Goal: Task Accomplishment & Management: Use online tool/utility

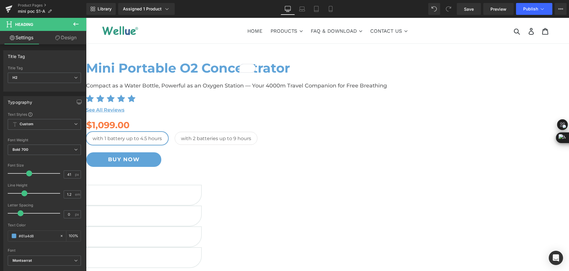
scroll to position [655, 0]
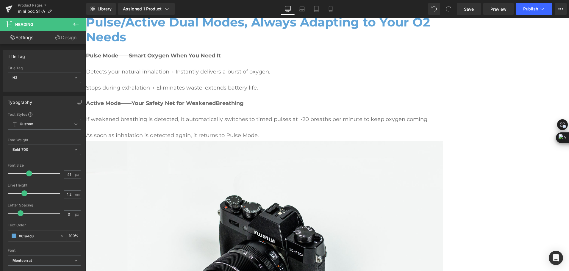
drag, startPoint x: 204, startPoint y: 147, endPoint x: 261, endPoint y: 143, distance: 57.3
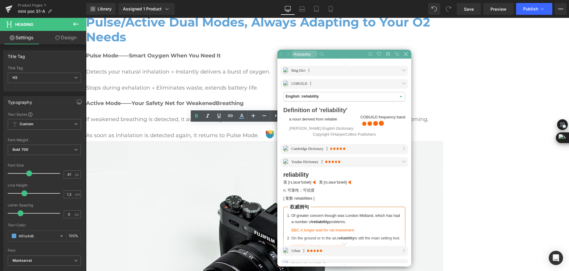
scroll to position [251, 180]
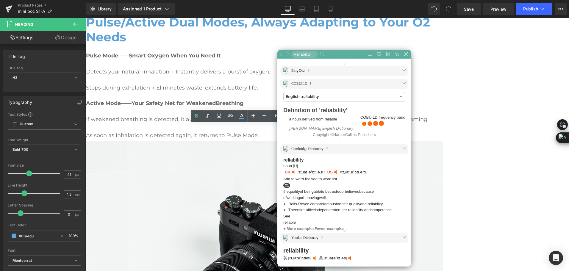
click at [519, 139] on div "Mini Portable O2 Concentrator Heading Compact as a Water Bottle, Powerful as an…" at bounding box center [327, 205] width 483 height 1600
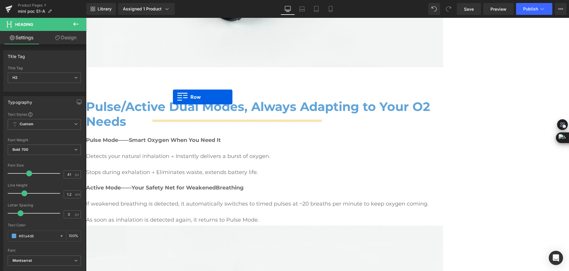
scroll to position [605, 0]
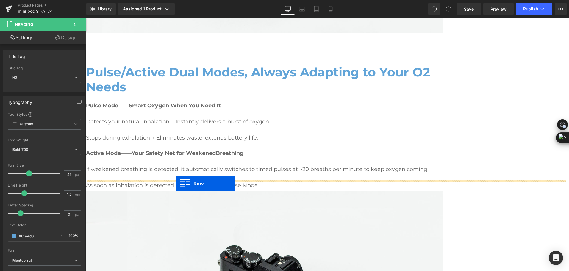
drag, startPoint x: 151, startPoint y: 56, endPoint x: 176, endPoint y: 184, distance: 130.2
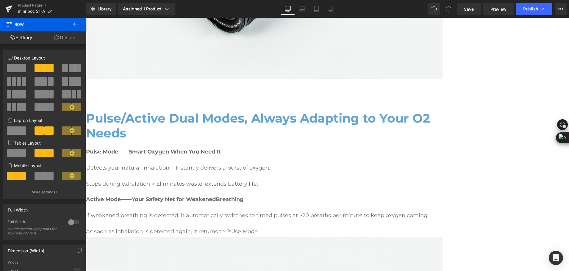
scroll to position [531, 0]
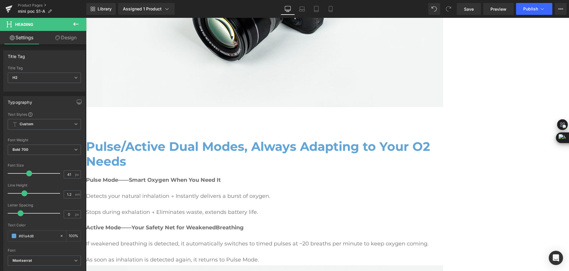
click at [76, 24] on icon at bounding box center [75, 24] width 7 height 7
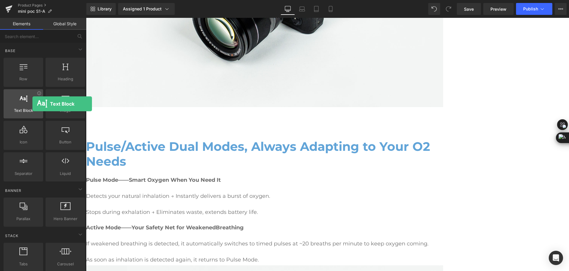
drag, startPoint x: 67, startPoint y: 135, endPoint x: 32, endPoint y: 104, distance: 47.1
click at [32, 104] on div at bounding box center [23, 100] width 36 height 13
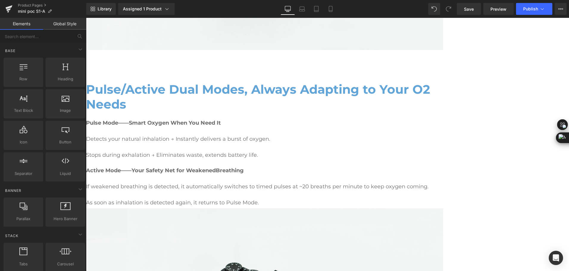
scroll to position [590, 0]
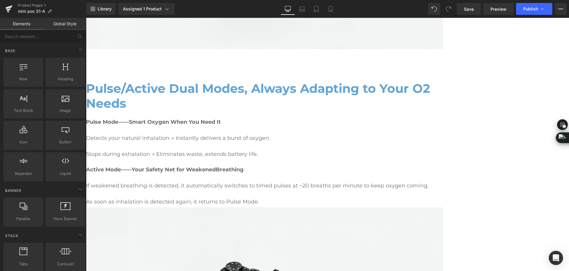
click at [86, 18] on icon at bounding box center [86, 18] width 0 height 0
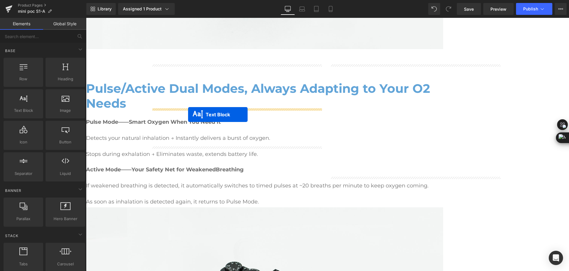
drag, startPoint x: 223, startPoint y: 168, endPoint x: 188, endPoint y: 115, distance: 63.9
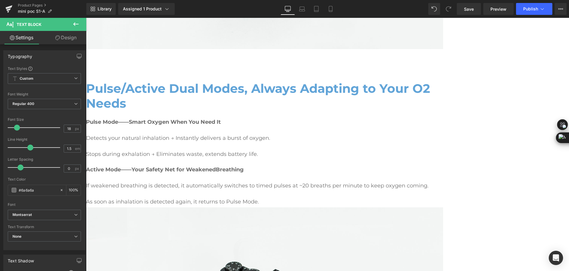
drag, startPoint x: 152, startPoint y: 119, endPoint x: 231, endPoint y: 140, distance: 81.7
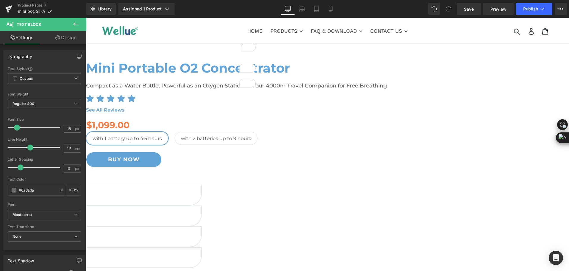
scroll to position [590, 0]
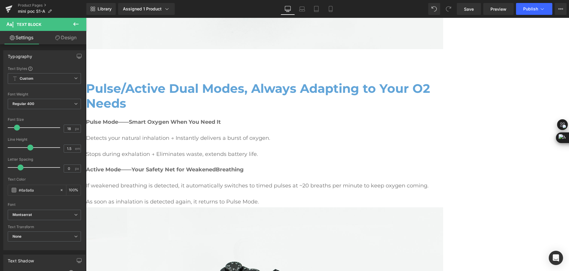
click at [66, 38] on link "Design" at bounding box center [65, 37] width 43 height 13
click at [0, 0] on div "Background" at bounding box center [0, 0] width 0 height 0
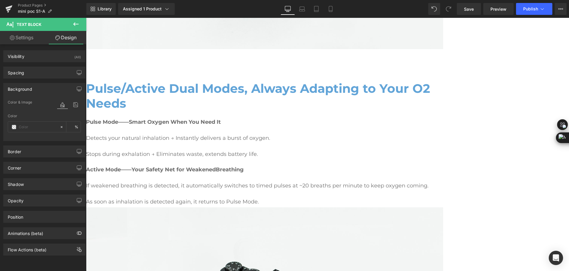
type input "transparent"
type input "0"
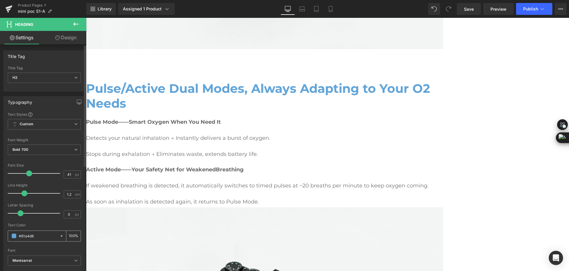
drag, startPoint x: 37, startPoint y: 235, endPoint x: 13, endPoint y: 237, distance: 24.8
click at [13, 237] on div "#61a4d8" at bounding box center [34, 236] width 52 height 10
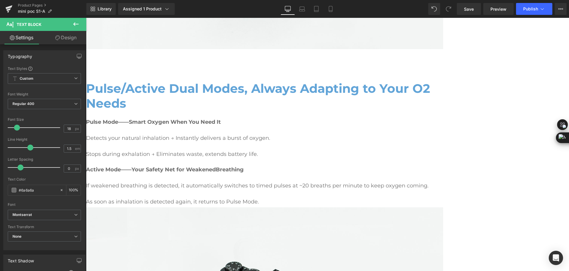
click at [69, 36] on link "Design" at bounding box center [65, 37] width 43 height 13
click at [0, 0] on div "Background" at bounding box center [0, 0] width 0 height 0
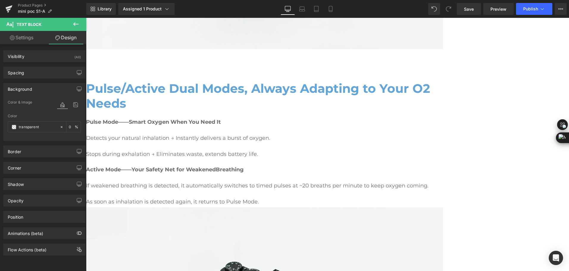
type input "transparent"
type input "0"
click at [45, 127] on input "transparent" at bounding box center [38, 127] width 38 height 7
paste input "#61a4d8"
type input "#61a4d8"
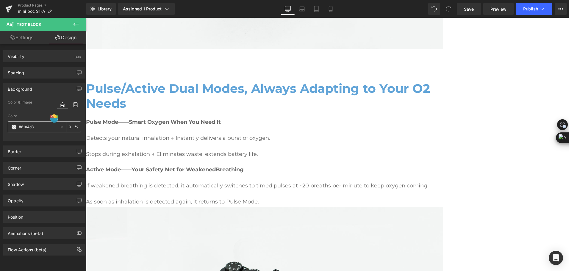
type input "100"
type input "#61a4d8"
click at [34, 167] on div "Corner" at bounding box center [45, 167] width 82 height 11
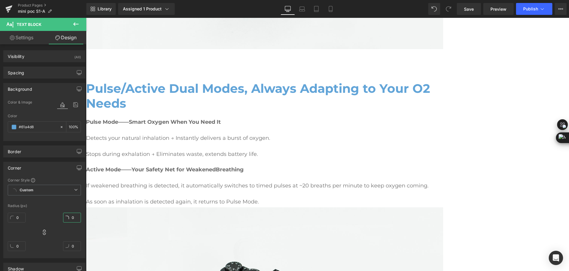
click at [74, 217] on input "0" at bounding box center [72, 218] width 18 height 10
type input "30"
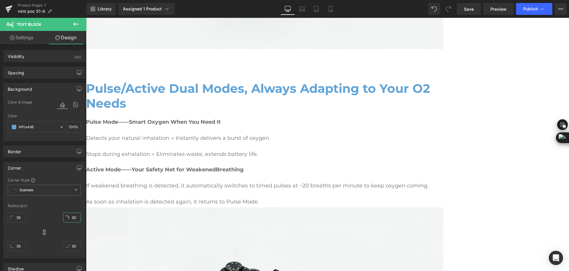
type input "30"
click at [53, 164] on div "Corner" at bounding box center [45, 167] width 82 height 11
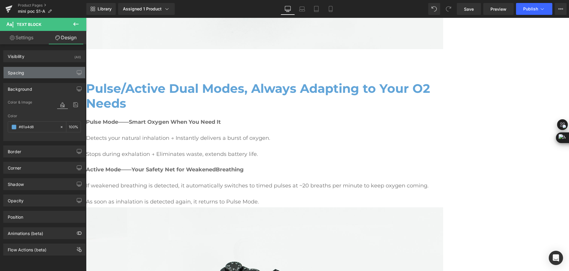
click at [42, 71] on div "Spacing" at bounding box center [45, 72] width 82 height 11
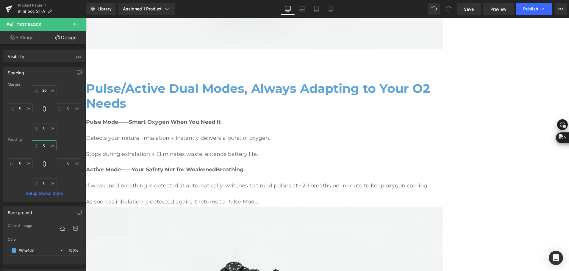
click at [44, 147] on input "0" at bounding box center [44, 146] width 25 height 10
type input "10"
click at [48, 183] on input "0" at bounding box center [44, 183] width 25 height 10
type input "1"
type input "5"
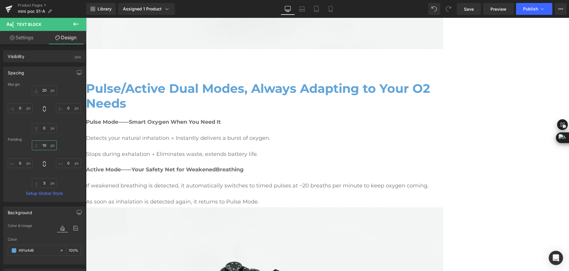
click at [43, 145] on input "10" at bounding box center [44, 146] width 25 height 10
type input "5"
click at [65, 109] on input "0" at bounding box center [68, 108] width 25 height 10
type input "6"
click at [27, 41] on link "Settings" at bounding box center [21, 37] width 43 height 13
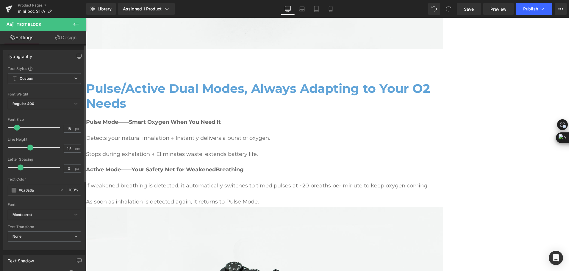
type input "100"
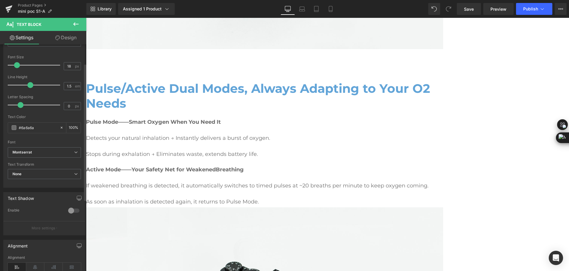
scroll to position [30, 0]
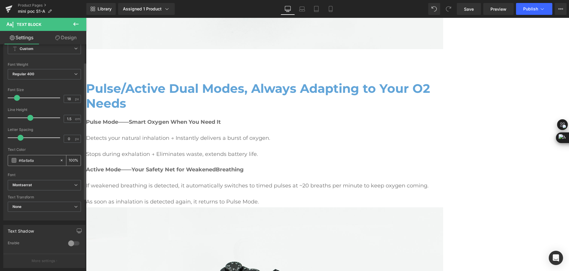
click at [48, 161] on input "#6a6a6a" at bounding box center [38, 160] width 38 height 7
drag, startPoint x: 48, startPoint y: 161, endPoint x: 17, endPoint y: 158, distance: 31.4
click at [17, 158] on div "#6a6a6a" at bounding box center [34, 160] width 52 height 10
type input "#"
type input "0"
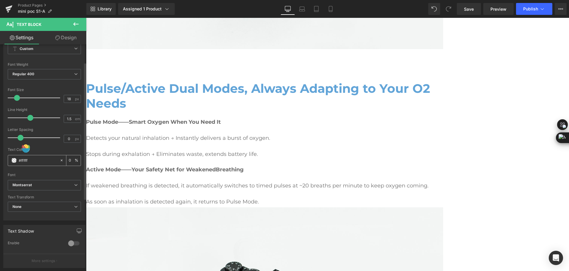
type input "#ffffff"
type input "100"
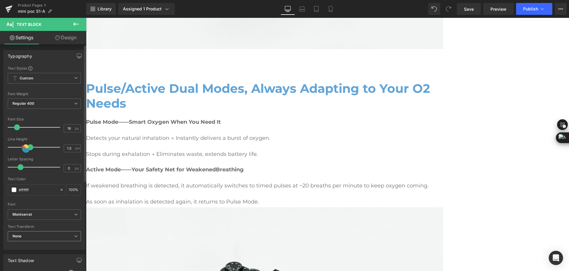
scroll to position [0, 0]
type input "#ffffff"
click at [71, 40] on link "Design" at bounding box center [65, 37] width 43 height 13
type input "20"
type input "0"
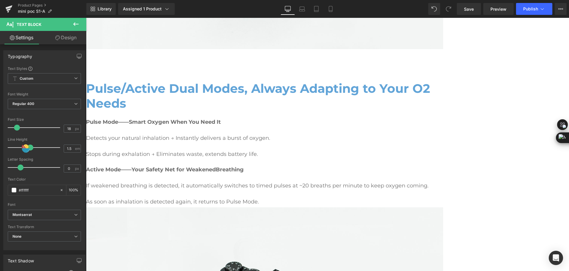
type input "0"
type input "5"
type input "0"
type input "5"
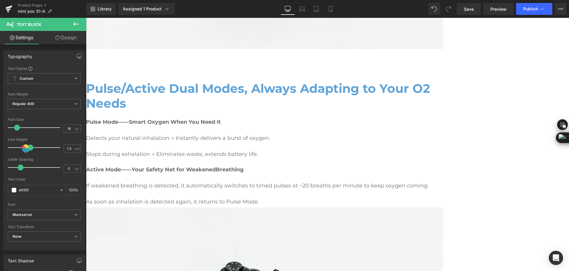
type input "0"
type input "100"
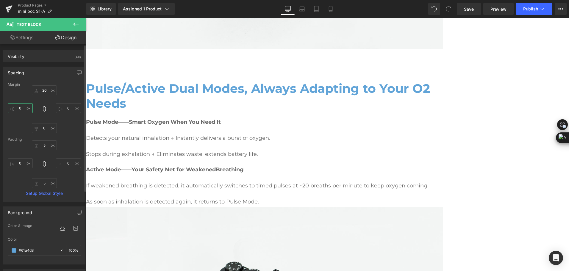
click at [21, 111] on input "0" at bounding box center [20, 108] width 25 height 10
click at [25, 162] on input "0" at bounding box center [20, 163] width 25 height 10
type input "1"
type input "5"
click at [68, 162] on input "0" at bounding box center [68, 163] width 25 height 10
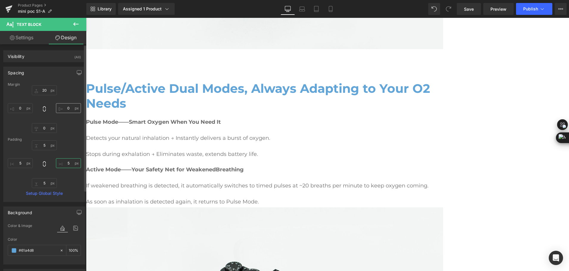
type input "5"
click at [66, 108] on input "0" at bounding box center [68, 108] width 25 height 10
click at [72, 32] on link "Design" at bounding box center [65, 37] width 43 height 13
click at [74, 22] on icon at bounding box center [75, 24] width 7 height 7
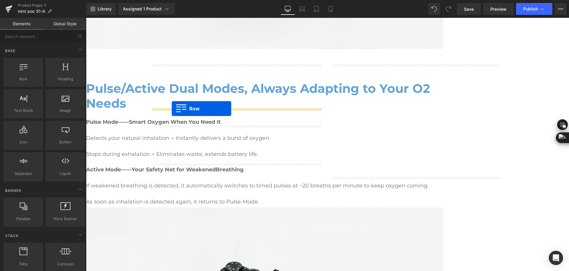
drag, startPoint x: 115, startPoint y: 90, endPoint x: 172, endPoint y: 109, distance: 60.3
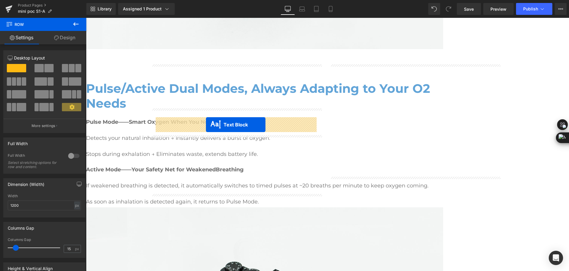
drag, startPoint x: 221, startPoint y: 146, endPoint x: 206, endPoint y: 125, distance: 25.9
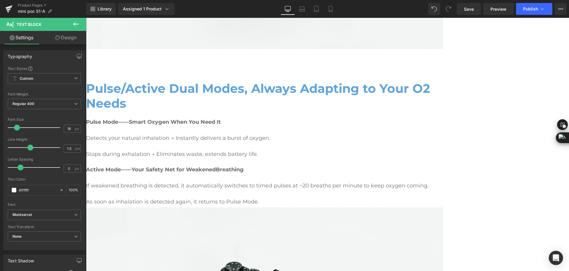
click at [86, 18] on span "Row" at bounding box center [86, 18] width 0 height 0
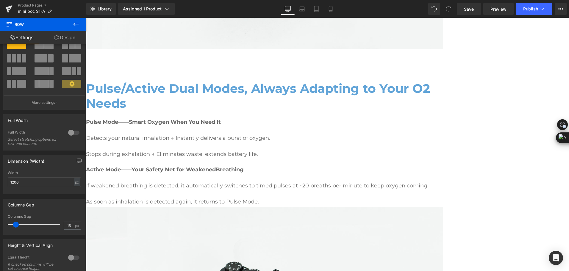
scroll to position [60, 0]
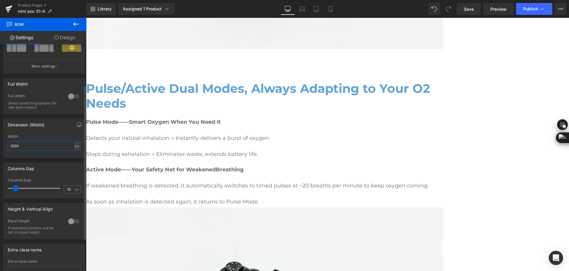
drag, startPoint x: 24, startPoint y: 148, endPoint x: 7, endPoint y: 149, distance: 17.0
click at [7, 149] on div "1200px Width 1200 px % px" at bounding box center [45, 146] width 82 height 23
click at [74, 146] on div "px" at bounding box center [77, 146] width 6 height 8
click at [73, 156] on li "%" at bounding box center [76, 155] width 7 height 9
drag, startPoint x: 29, startPoint y: 148, endPoint x: 5, endPoint y: 147, distance: 23.2
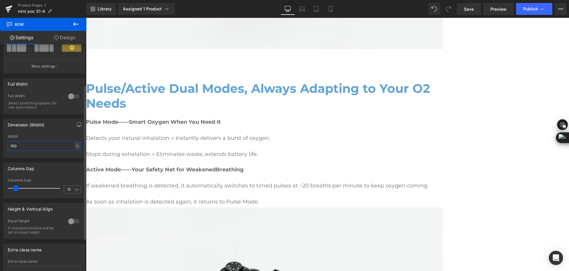
click at [5, 147] on div "100% Width 100 % % px" at bounding box center [45, 146] width 82 height 23
drag, startPoint x: 20, startPoint y: 146, endPoint x: 2, endPoint y: 143, distance: 18.8
click at [2, 143] on div "Dimension (Width) 50% Width 50 % % px" at bounding box center [44, 136] width 89 height 44
type input "80"
click at [41, 133] on div "Dimension (Width) 80% Width 80 % % px" at bounding box center [44, 138] width 82 height 39
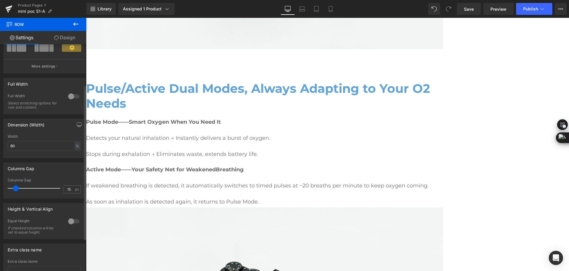
scroll to position [107, 0]
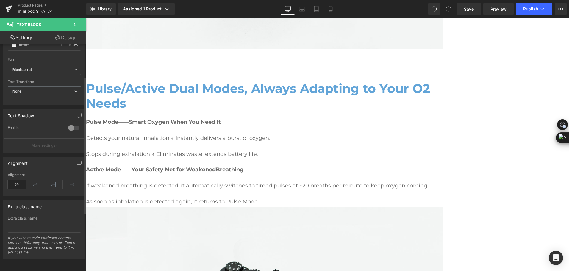
scroll to position [149, 0]
click at [32, 182] on icon at bounding box center [35, 184] width 18 height 9
drag, startPoint x: 77, startPoint y: 25, endPoint x: 2, endPoint y: 33, distance: 75.8
click at [77, 25] on icon at bounding box center [75, 24] width 7 height 7
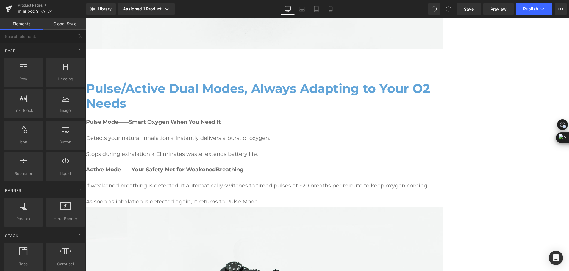
click at [86, 18] on span "Row" at bounding box center [86, 18] width 0 height 0
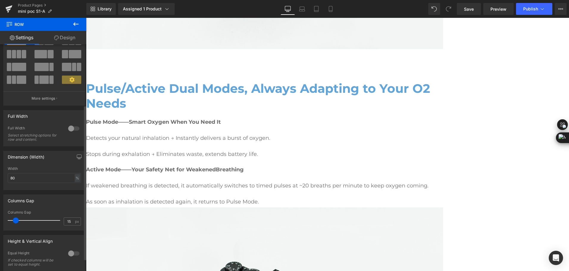
scroll to position [89, 0]
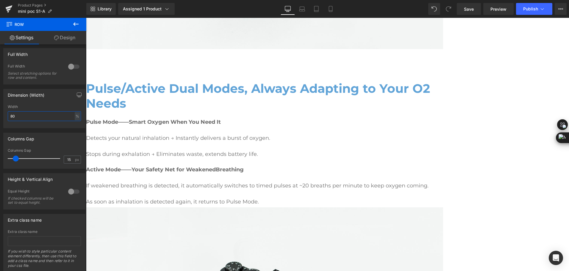
drag, startPoint x: 19, startPoint y: 117, endPoint x: -1, endPoint y: 119, distance: 20.7
click at [0, 119] on html "Row You are previewing how the will restyle your page. You can not edit Element…" at bounding box center [284, 135] width 569 height 271
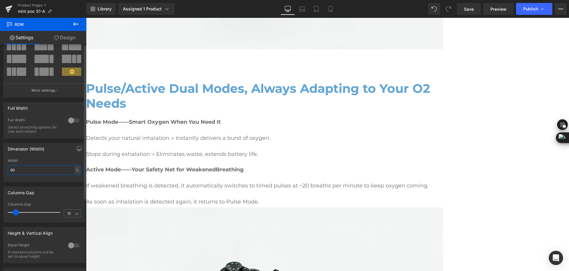
scroll to position [0, 0]
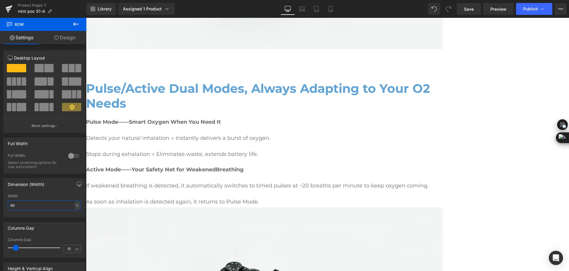
click at [86, 18] on span "Row" at bounding box center [86, 18] width 0 height 0
type input "60"
click at [52, 190] on div "Dimension (Width) 60% Width 60 % % px" at bounding box center [44, 197] width 82 height 39
click at [86, 18] on span at bounding box center [86, 18] width 0 height 0
click at [472, 6] on span "Save" at bounding box center [469, 9] width 10 height 6
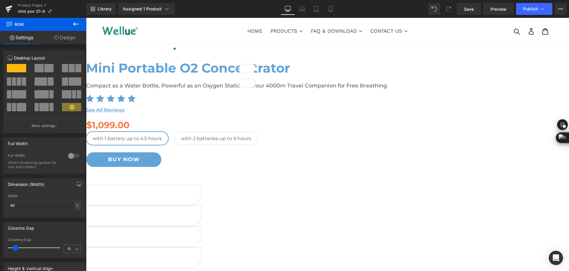
scroll to position [590, 0]
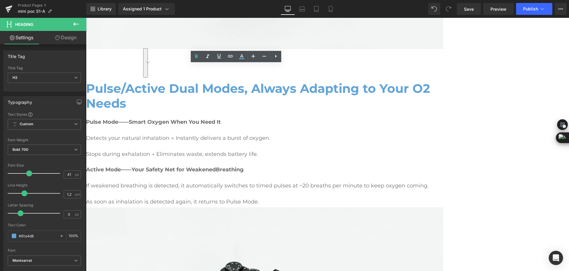
drag, startPoint x: 198, startPoint y: 86, endPoint x: 227, endPoint y: 99, distance: 31.3
drag, startPoint x: 240, startPoint y: 87, endPoint x: 307, endPoint y: 88, distance: 67.0
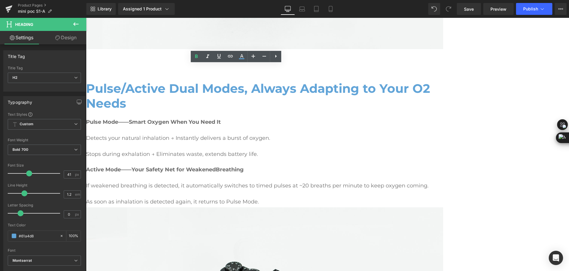
drag, startPoint x: 189, startPoint y: 88, endPoint x: 154, endPoint y: 71, distance: 38.8
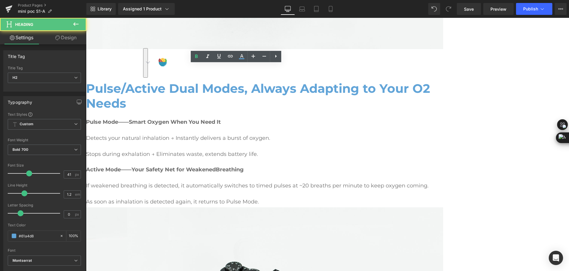
drag, startPoint x: 192, startPoint y: 91, endPoint x: 153, endPoint y: 72, distance: 43.6
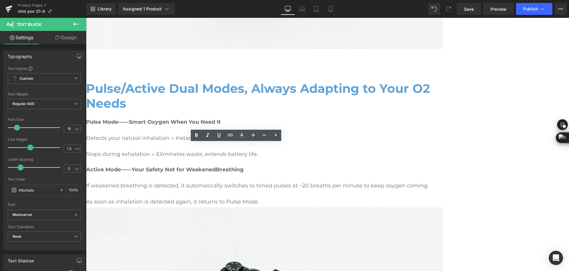
drag, startPoint x: 229, startPoint y: 172, endPoint x: 153, endPoint y: 147, distance: 79.4
copy p "At settings 1-3, every breath you take delivers precisely 93% (±3%) oxygen puri…"
